Goal: Navigation & Orientation: Find specific page/section

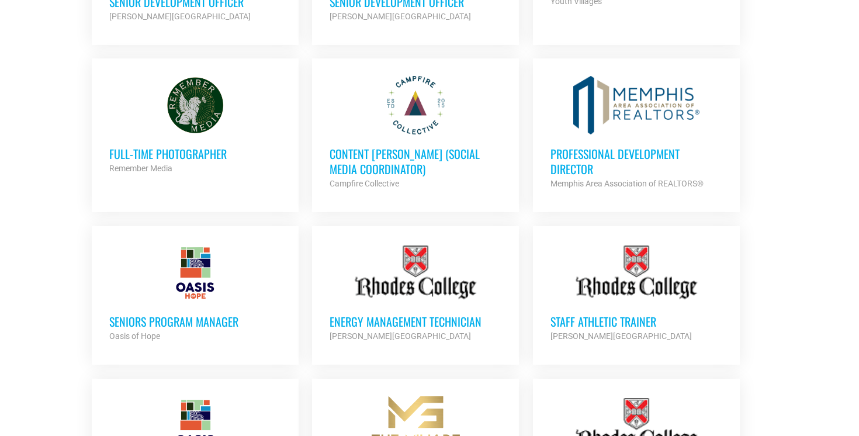
scroll to position [813, 0]
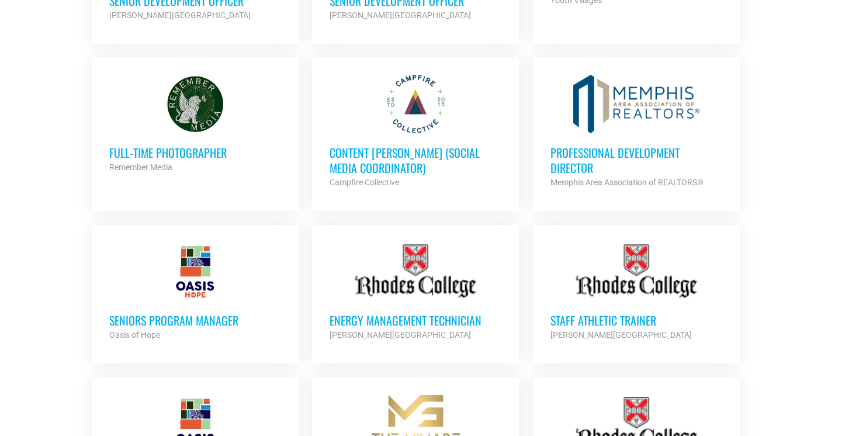
click at [428, 145] on h3 "Content [PERSON_NAME] (Social Media Coordinator)" at bounding box center [416, 160] width 172 height 30
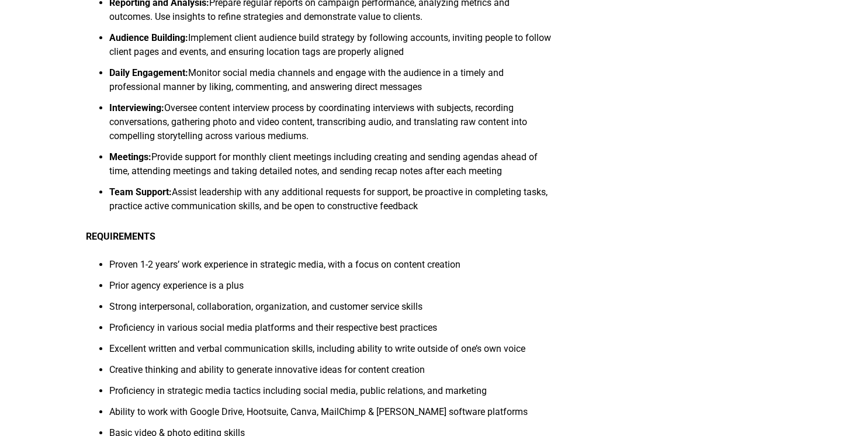
scroll to position [383, 0]
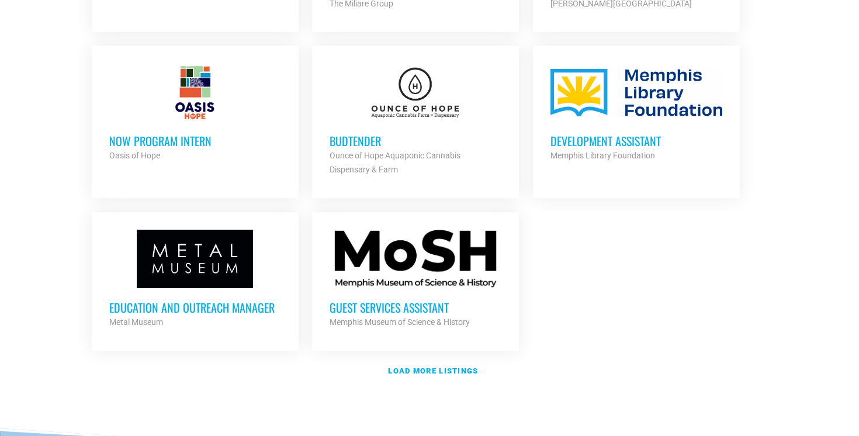
scroll to position [1388, 0]
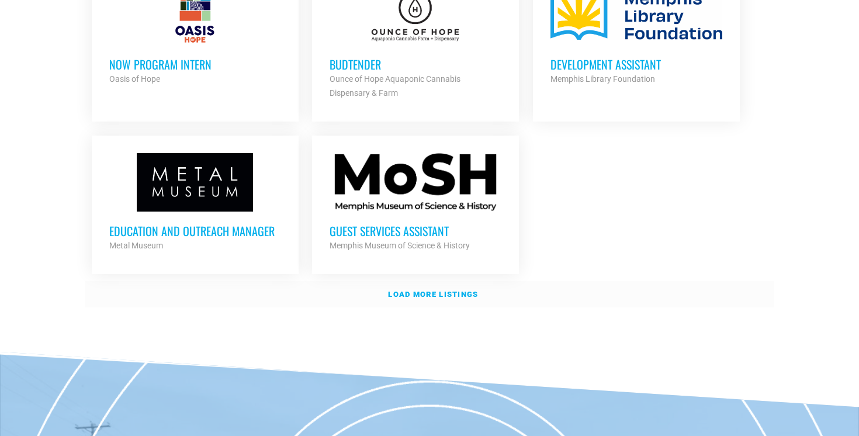
click at [387, 281] on link "Load more listings" at bounding box center [430, 294] width 690 height 27
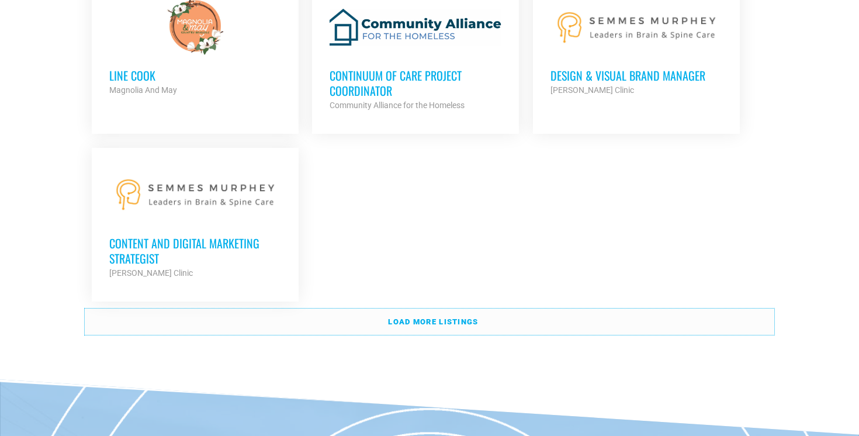
scroll to position [2586, 0]
